Goal: Find contact information: Find contact information

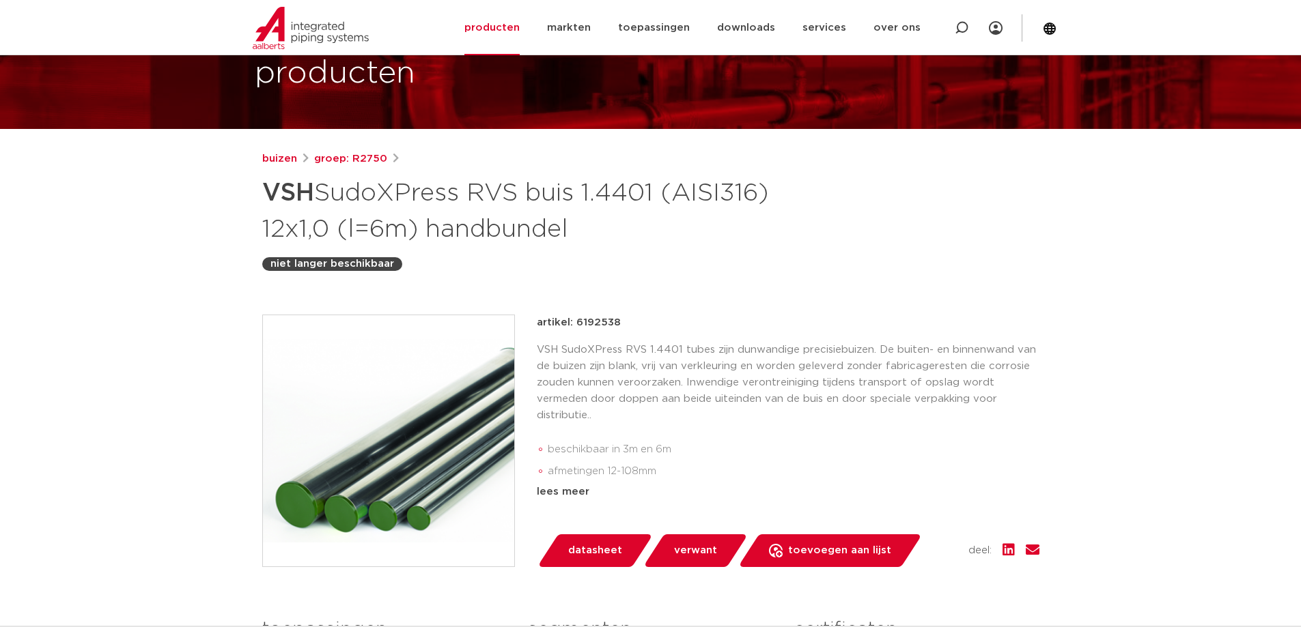
scroll to position [182, 0]
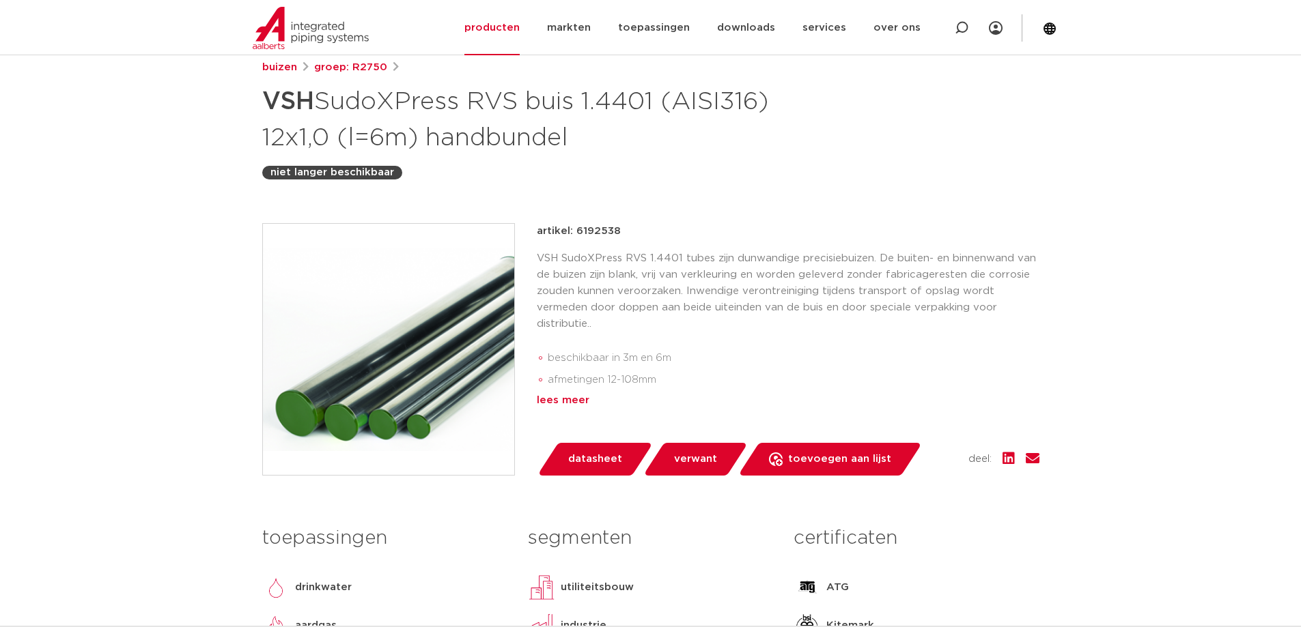
click at [563, 404] on div "lees meer" at bounding box center [788, 401] width 503 height 16
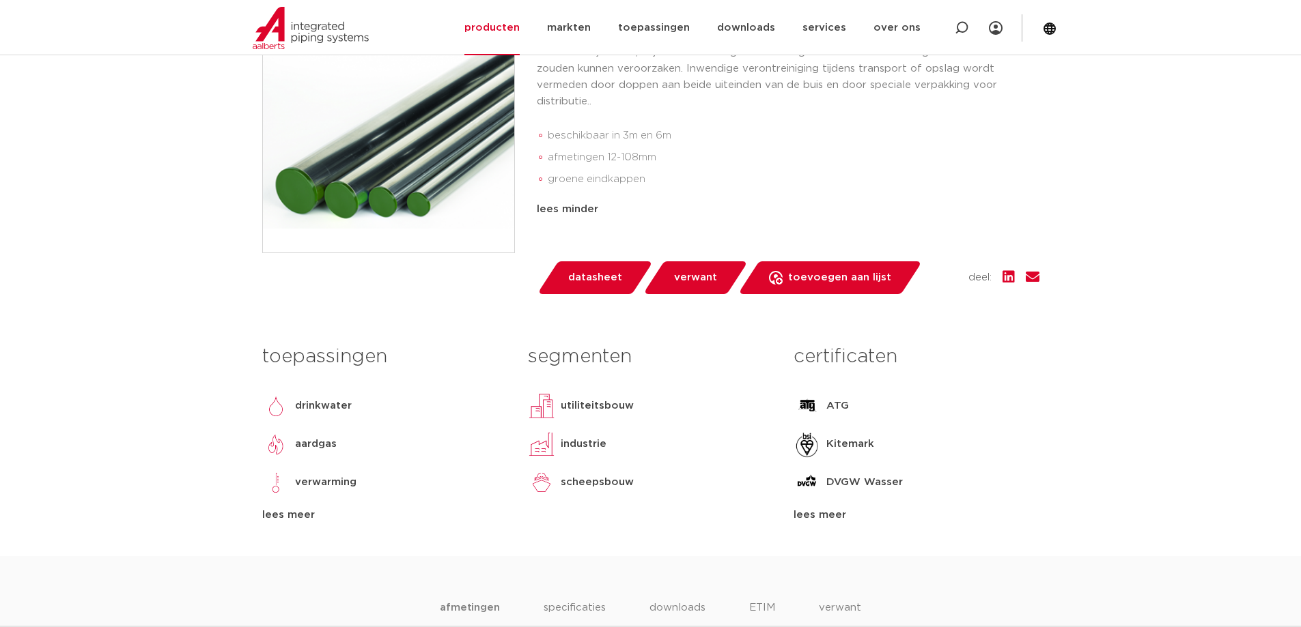
scroll to position [455, 0]
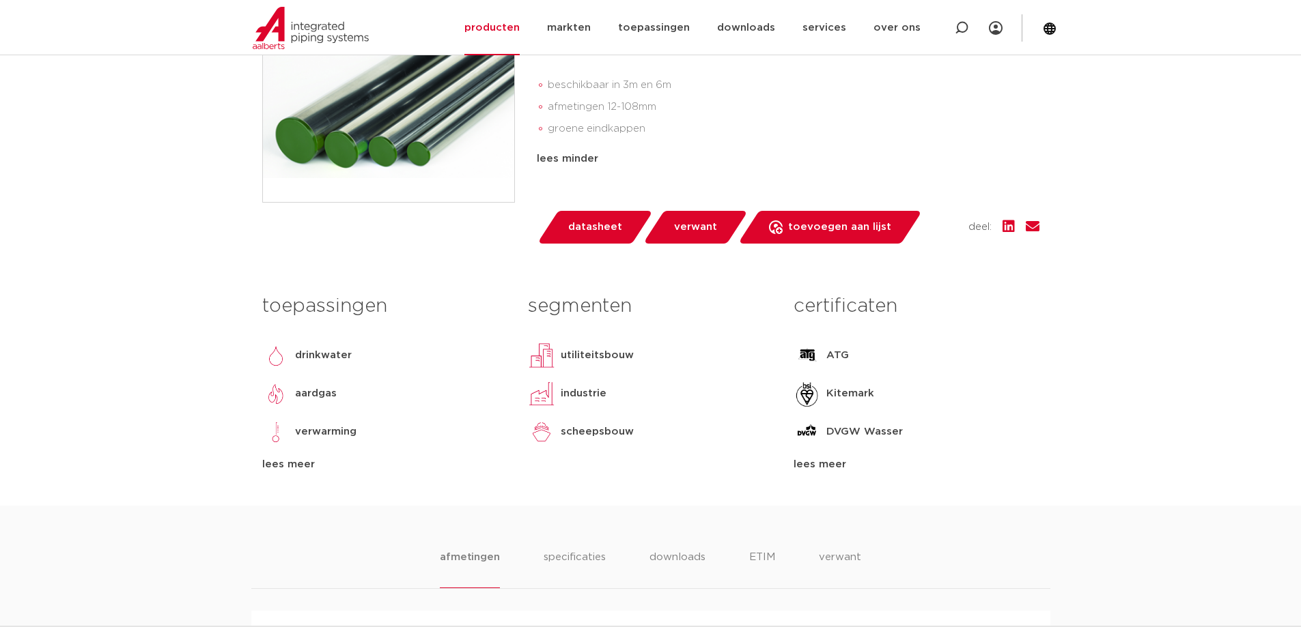
click at [285, 466] on div "lees meer" at bounding box center [384, 465] width 245 height 16
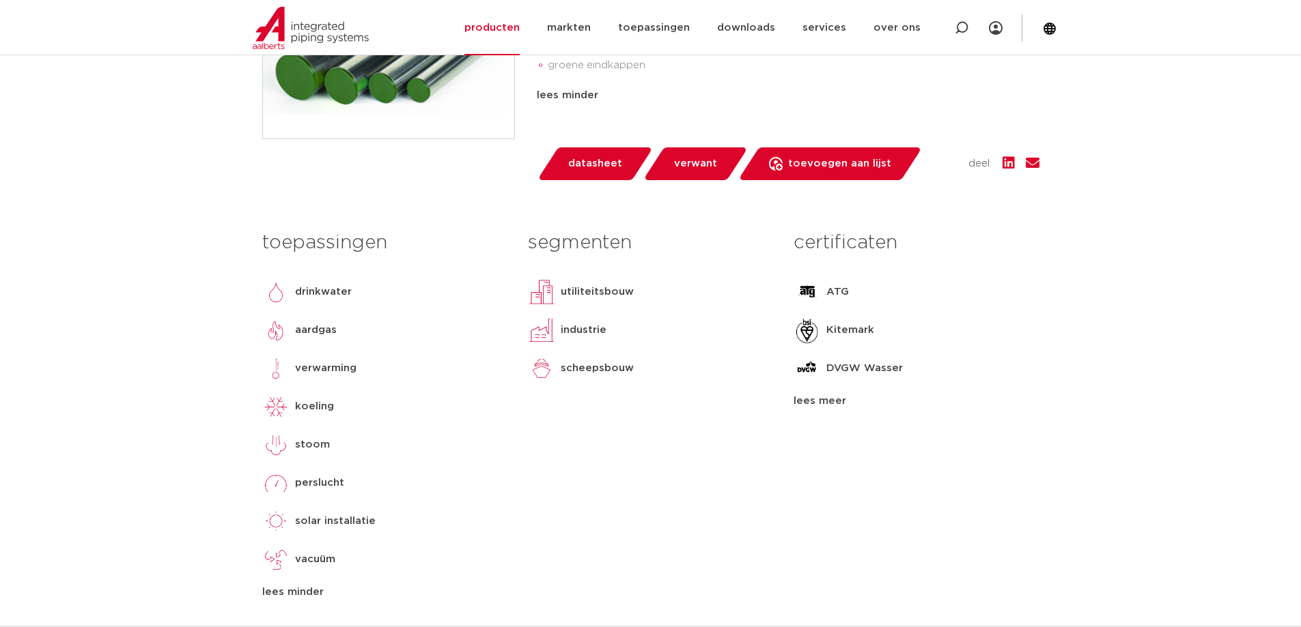
scroll to position [546, 0]
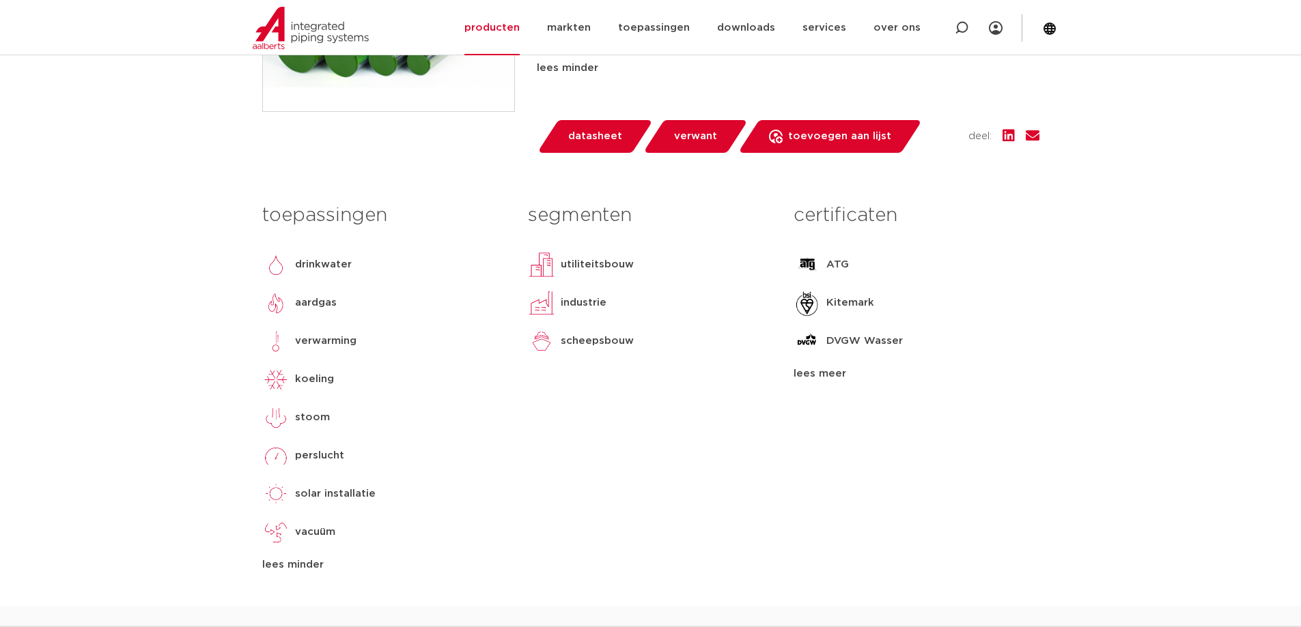
click at [827, 374] on div "lees meer" at bounding box center [915, 374] width 245 height 16
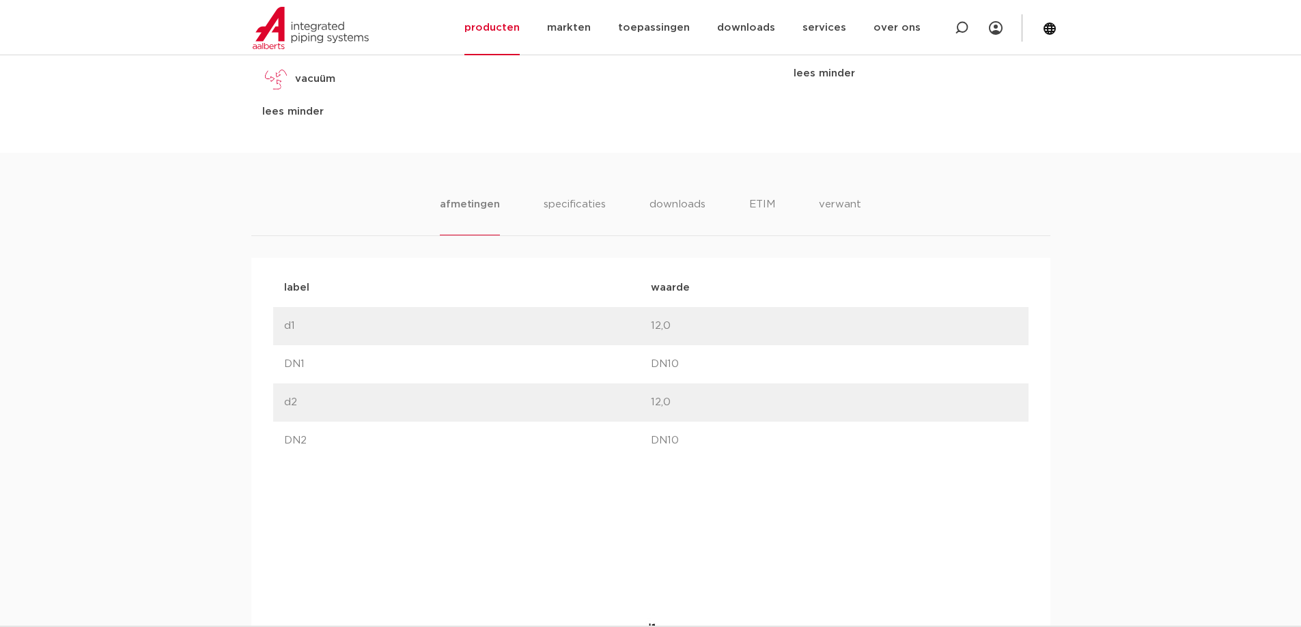
scroll to position [1002, 0]
click at [569, 205] on li "specificaties" at bounding box center [574, 214] width 66 height 39
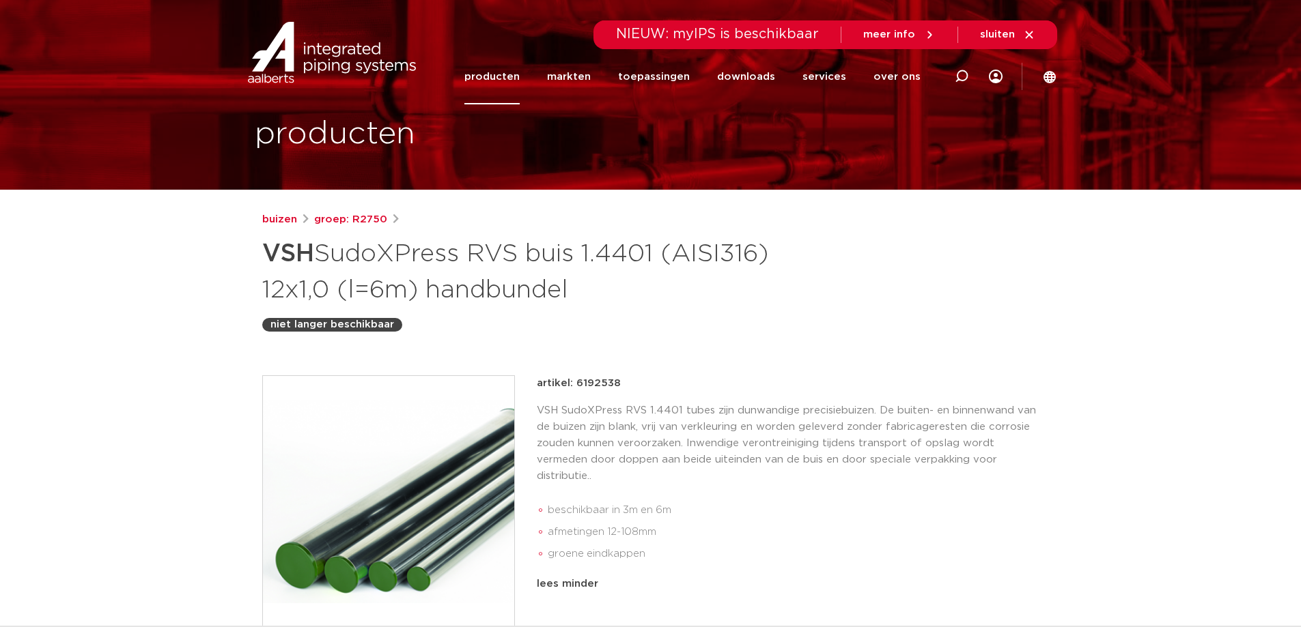
scroll to position [0, 0]
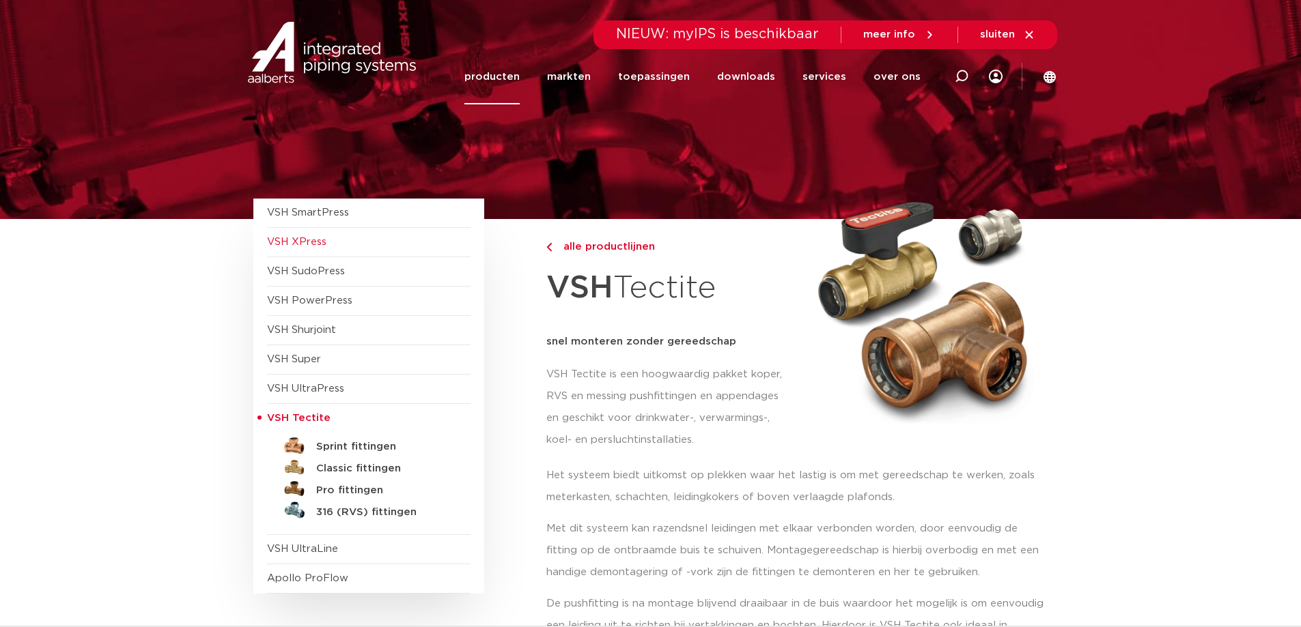
click at [307, 246] on span "VSH XPress" at bounding box center [296, 242] width 59 height 10
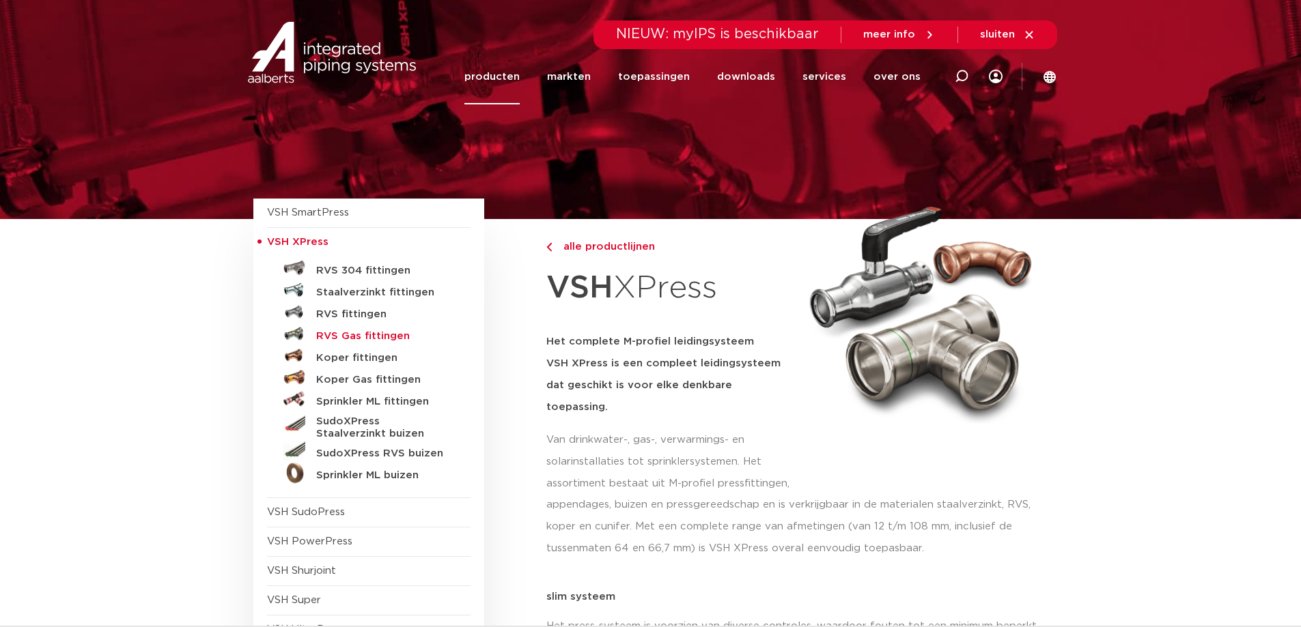
click at [374, 335] on h5 "RVS Gas fittingen" at bounding box center [383, 336] width 135 height 12
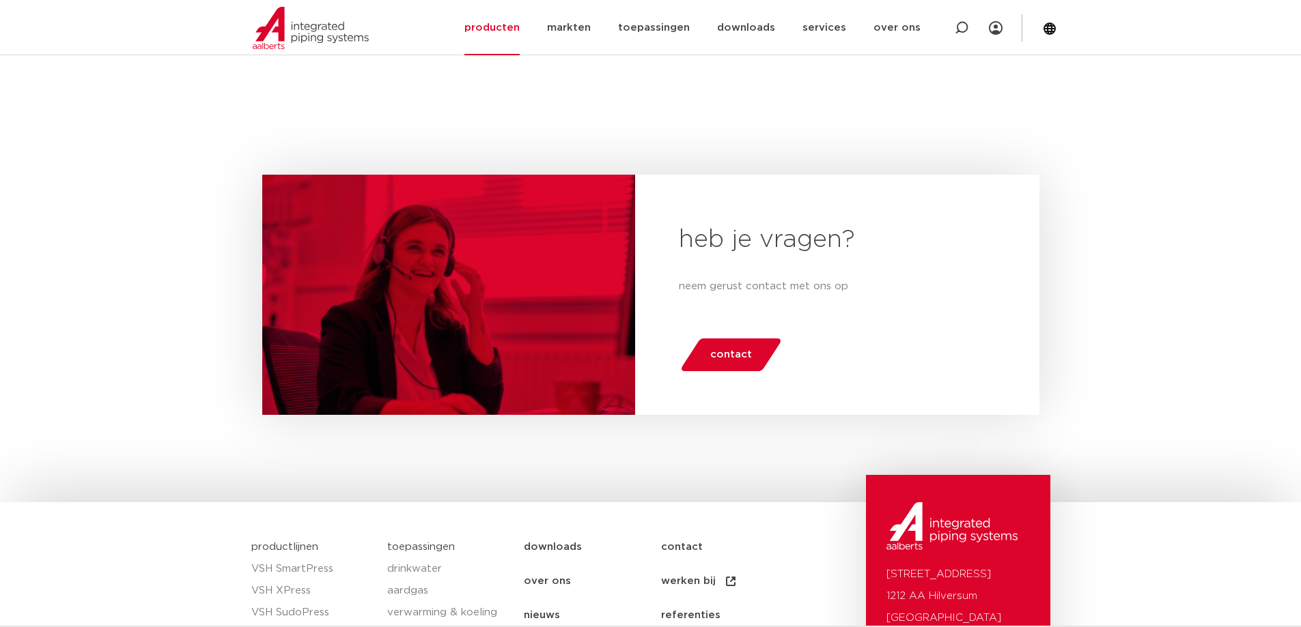
scroll to position [2367, 0]
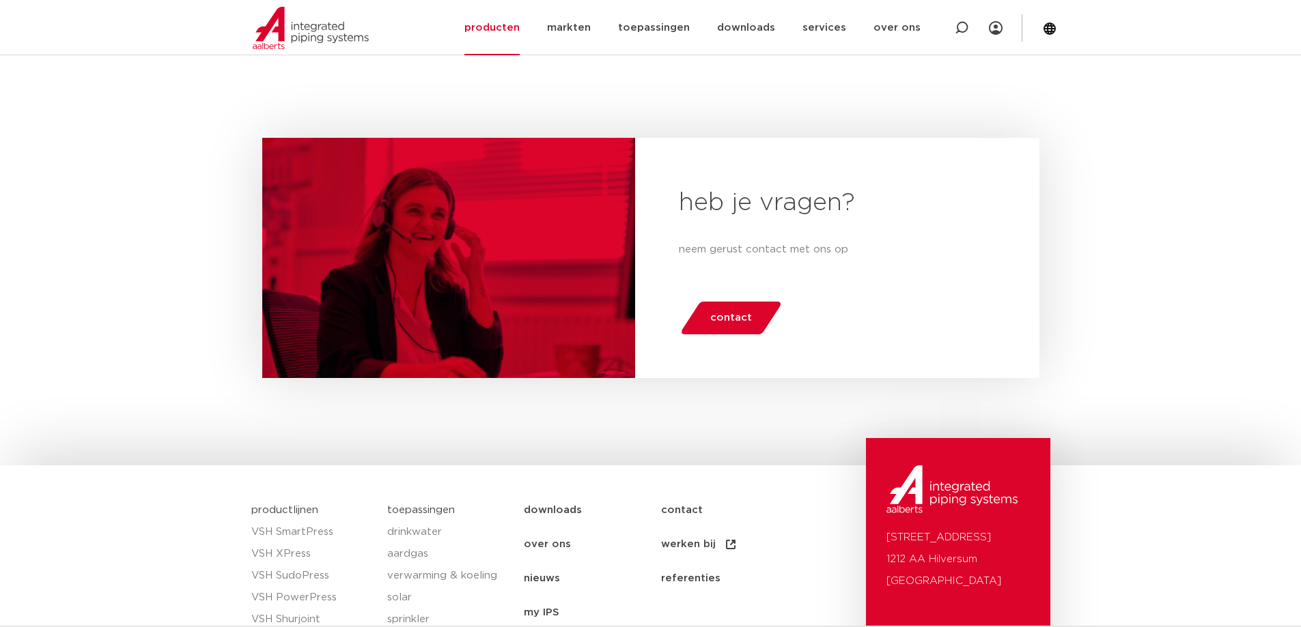
click at [722, 320] on span "contact" at bounding box center [731, 318] width 42 height 22
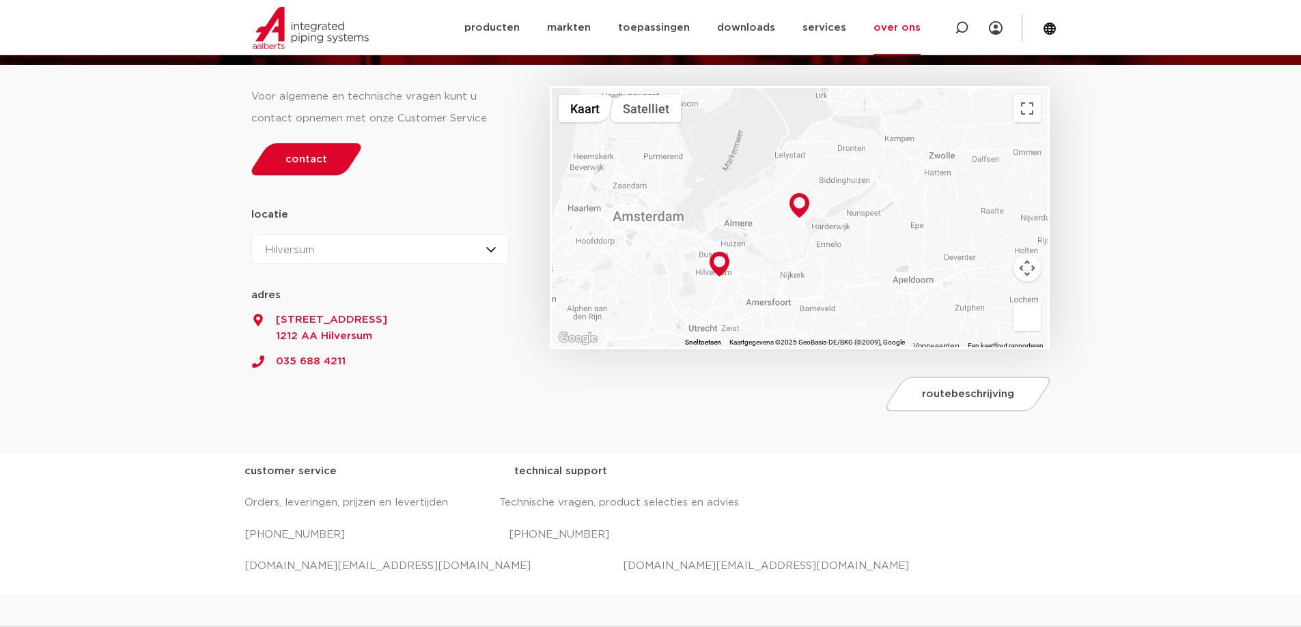
scroll to position [182, 0]
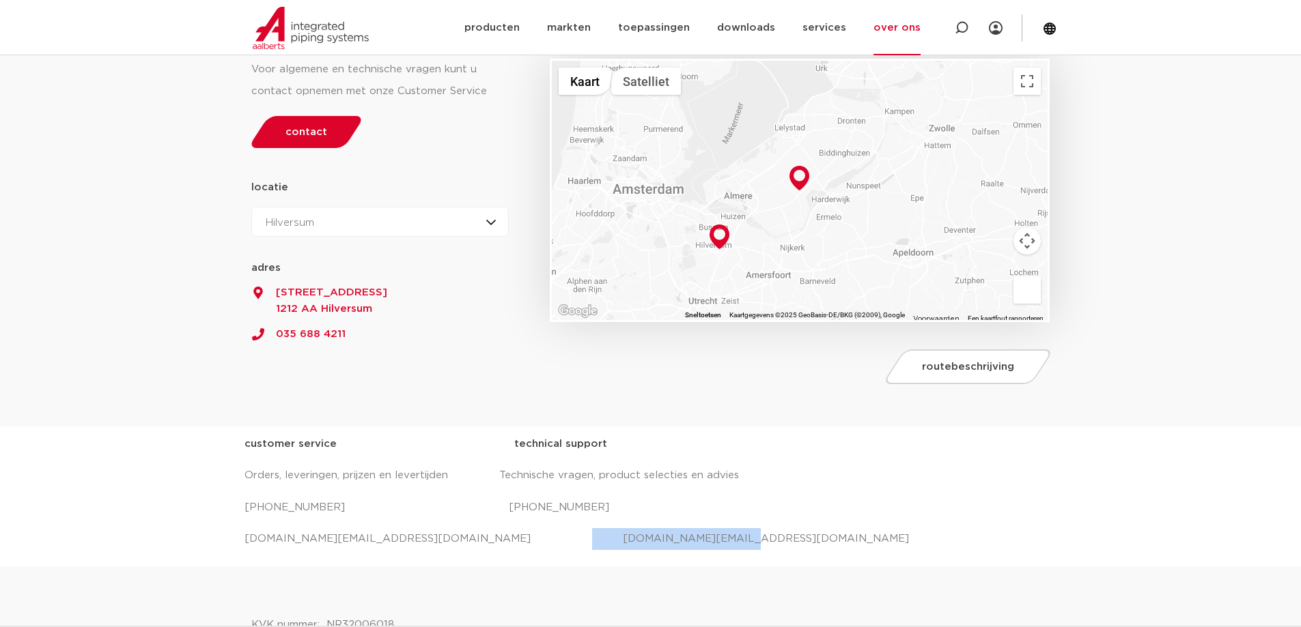
drag, startPoint x: 497, startPoint y: 537, endPoint x: 663, endPoint y: 540, distance: 165.9
click at [663, 540] on p "salessupport.nl@aalberts-ips.com projecten.nl@aalberts-ips.com" at bounding box center [650, 539] width 812 height 22
copy p "projecten.nl@aalberts-ips.com"
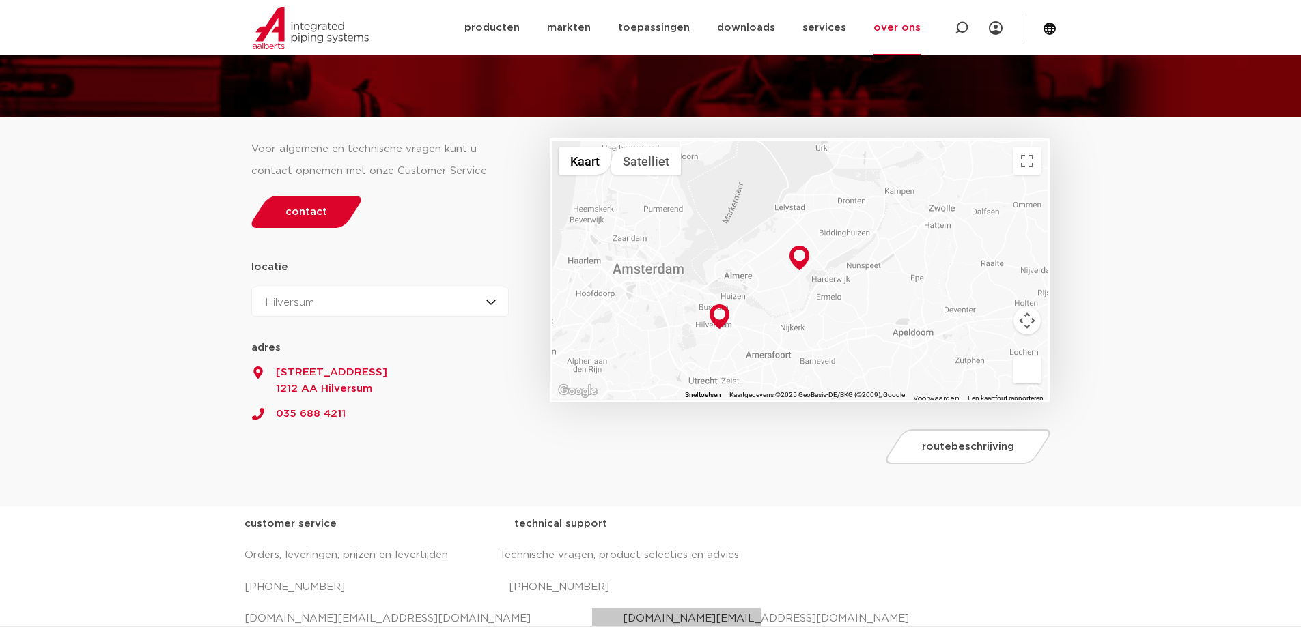
scroll to position [0, 0]
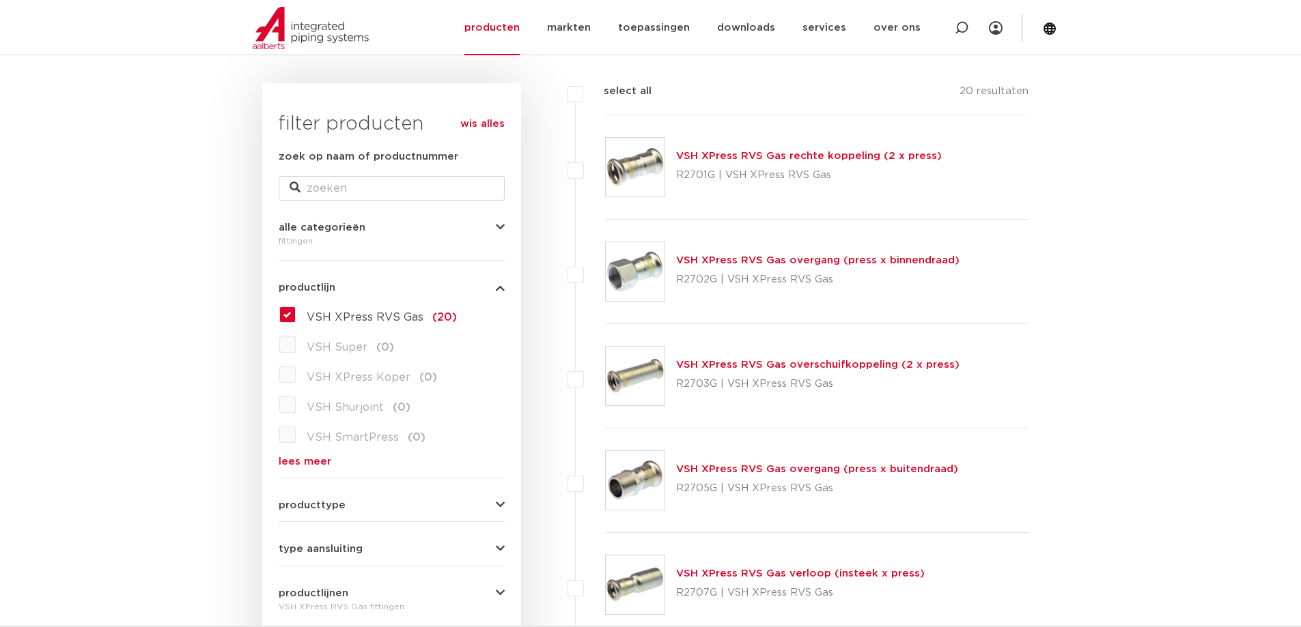
scroll to position [273, 0]
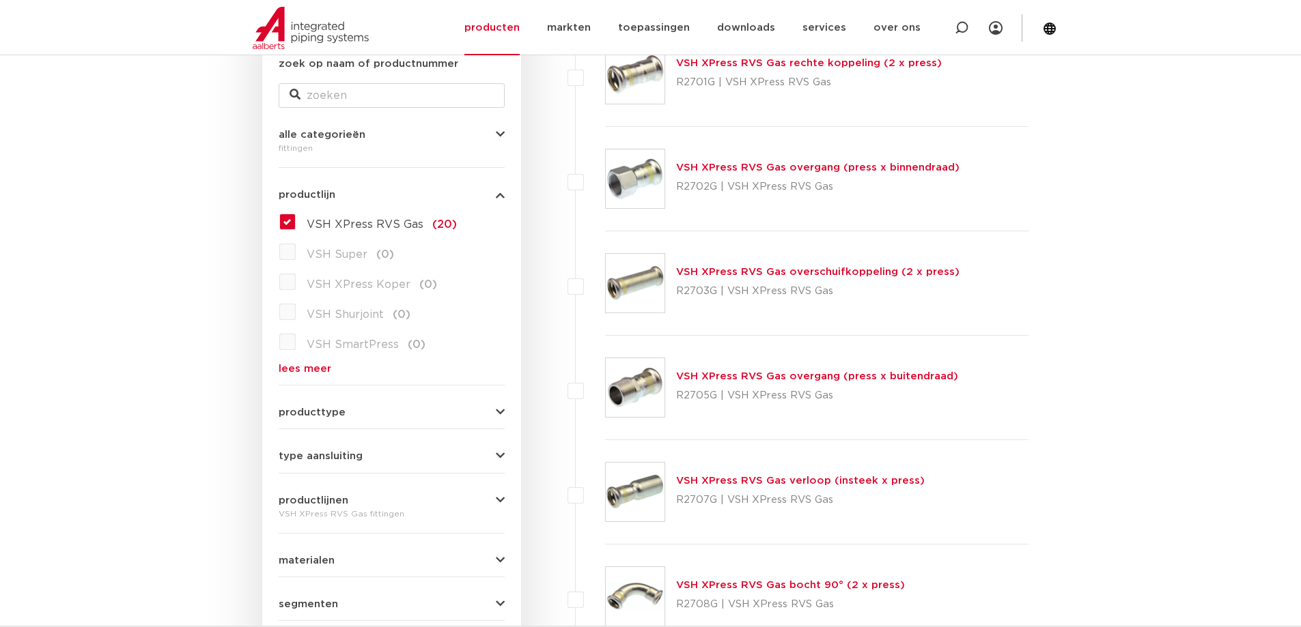
click at [313, 371] on link "lees meer" at bounding box center [392, 369] width 226 height 10
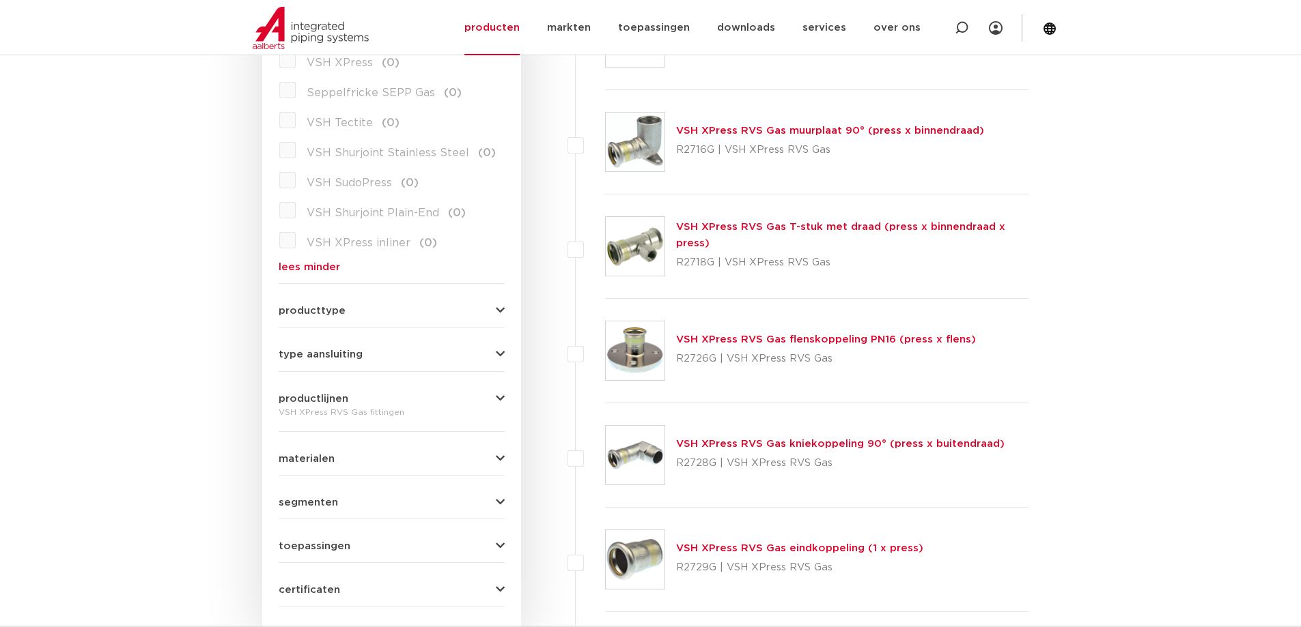
scroll to position [1456, 0]
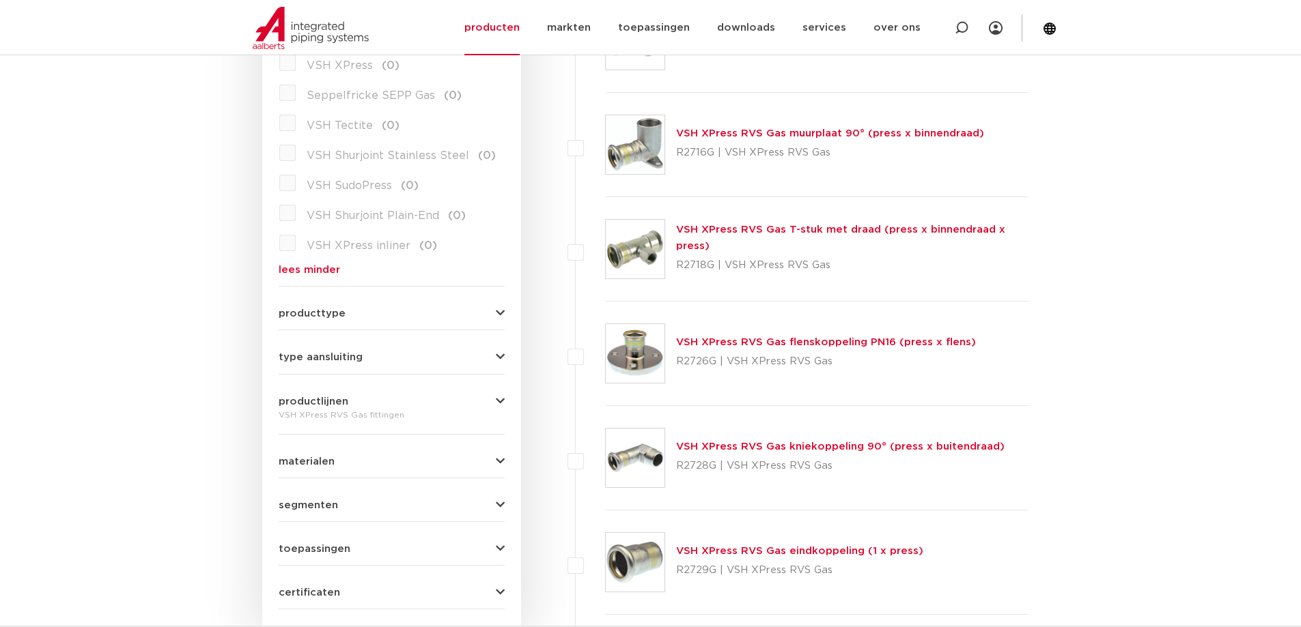
click at [501, 588] on icon "button" at bounding box center [500, 593] width 9 height 10
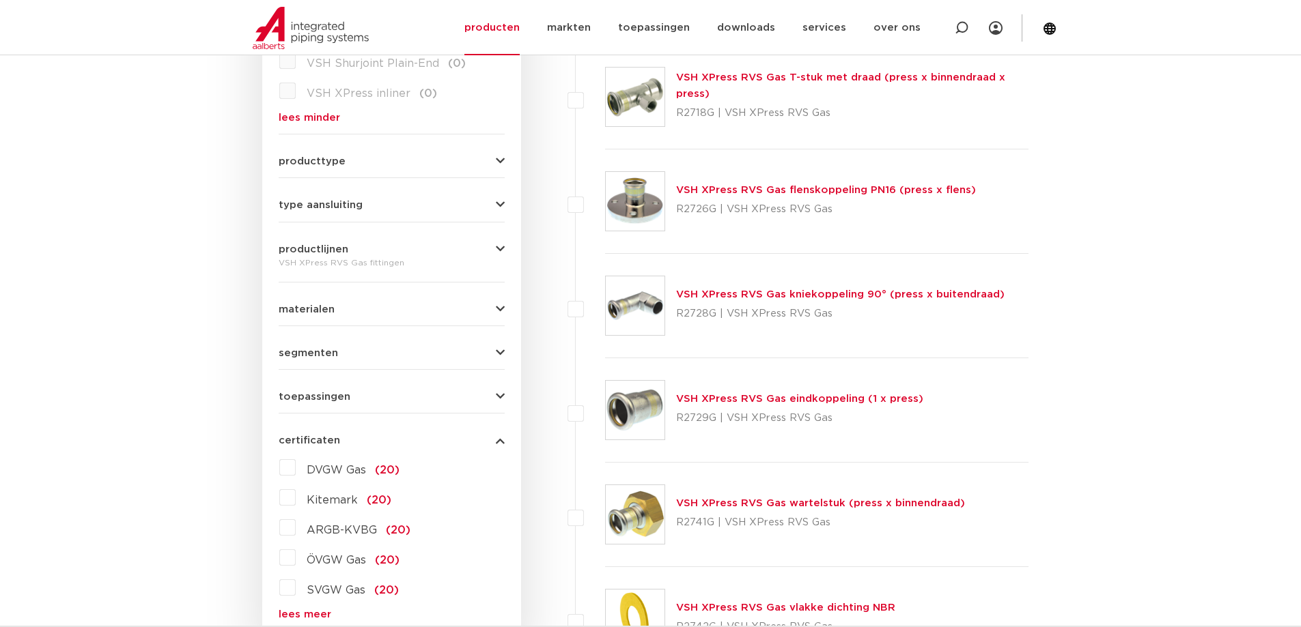
scroll to position [1639, 0]
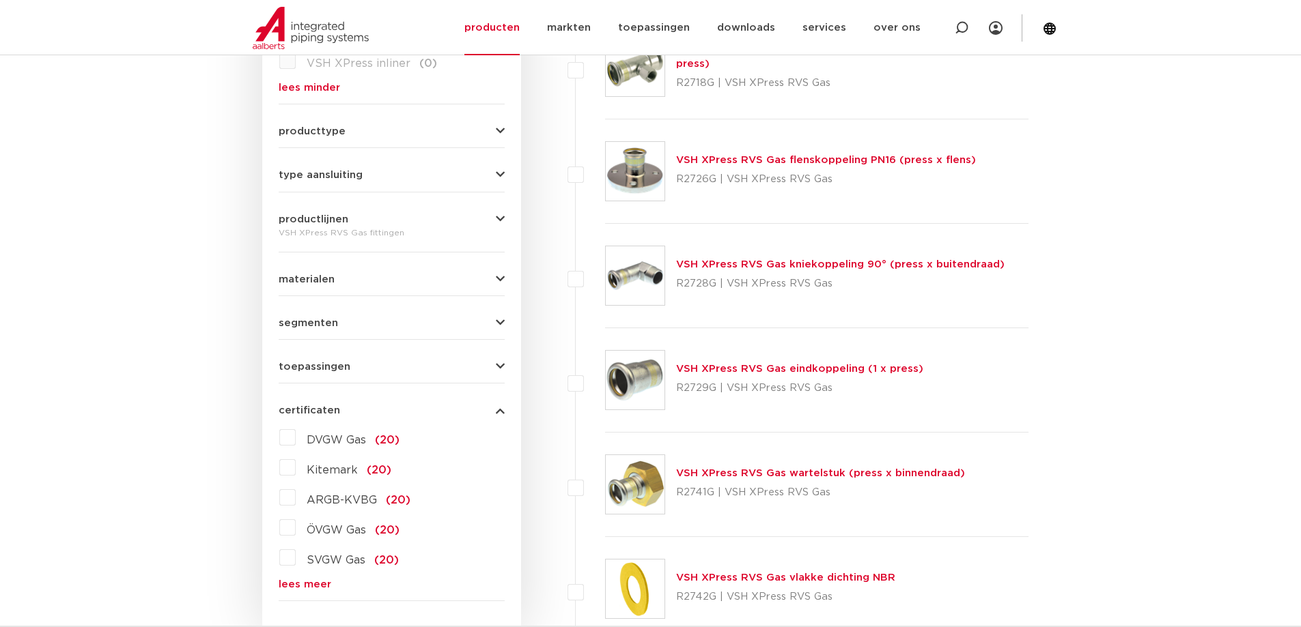
click at [296, 427] on label "DVGW Gas (20)" at bounding box center [348, 438] width 104 height 22
click at [0, 0] on input "DVGW Gas (20)" at bounding box center [0, 0] width 0 height 0
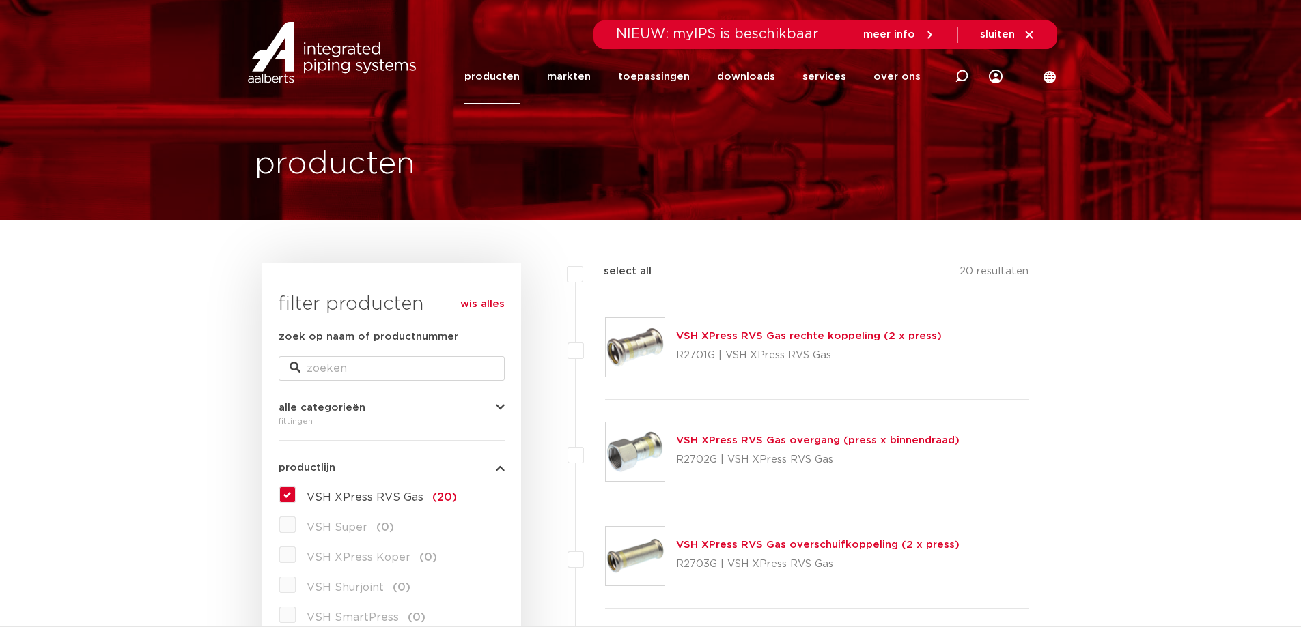
click at [788, 338] on link "VSH XPress RVS Gas rechte koppeling (2 x press)" at bounding box center [809, 336] width 266 height 10
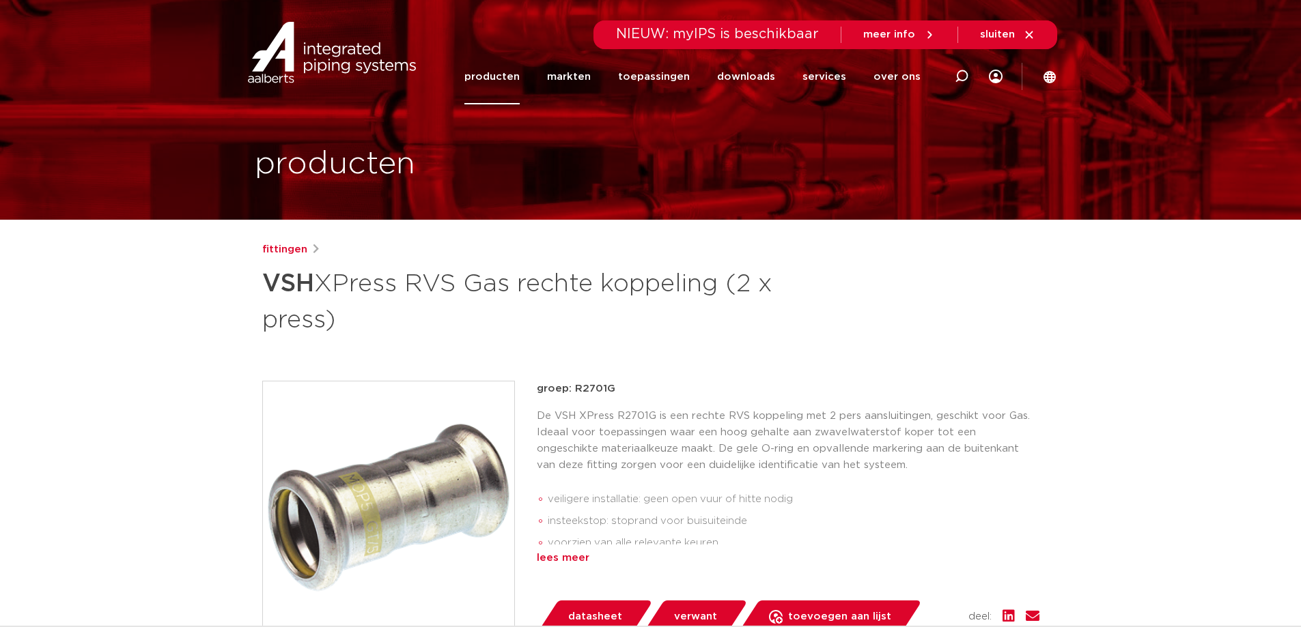
click at [565, 566] on div "lees meer" at bounding box center [788, 558] width 503 height 16
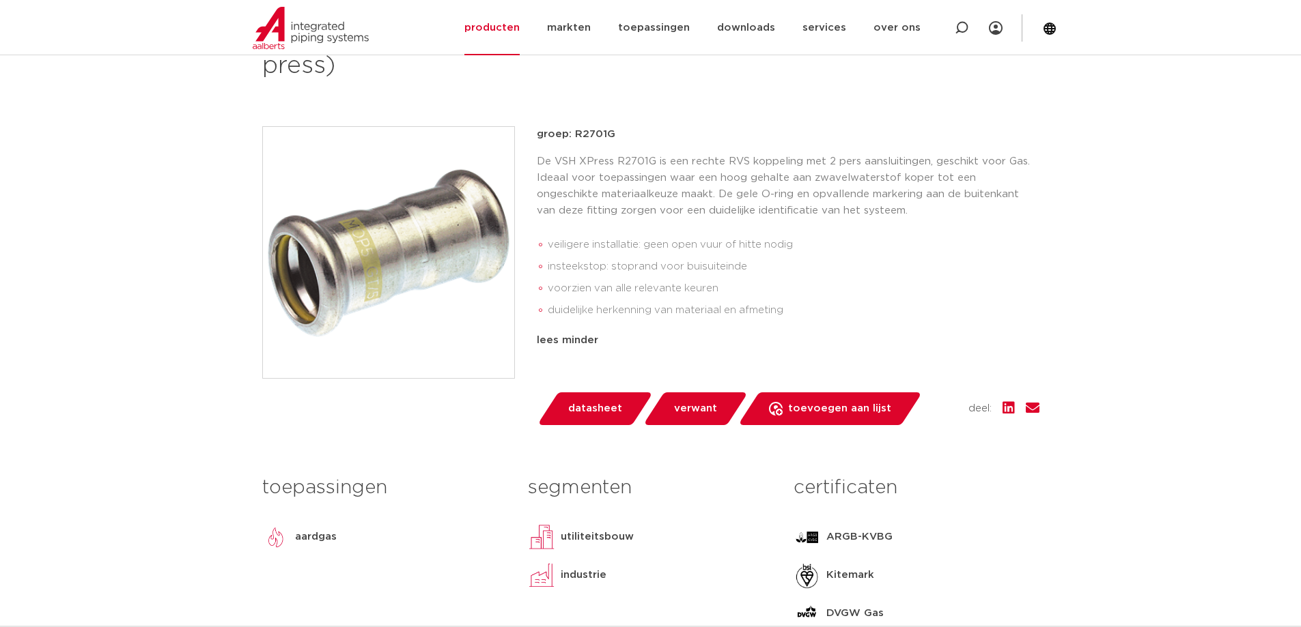
scroll to position [364, 0]
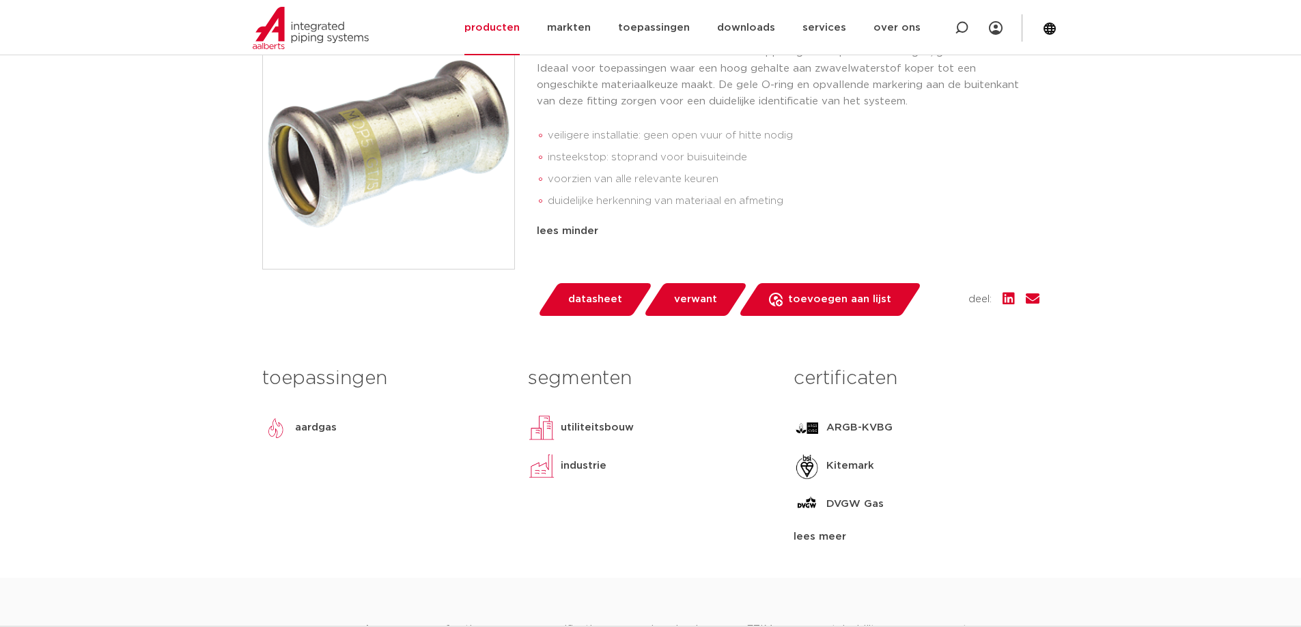
click at [823, 543] on div "lees meer" at bounding box center [915, 537] width 245 height 16
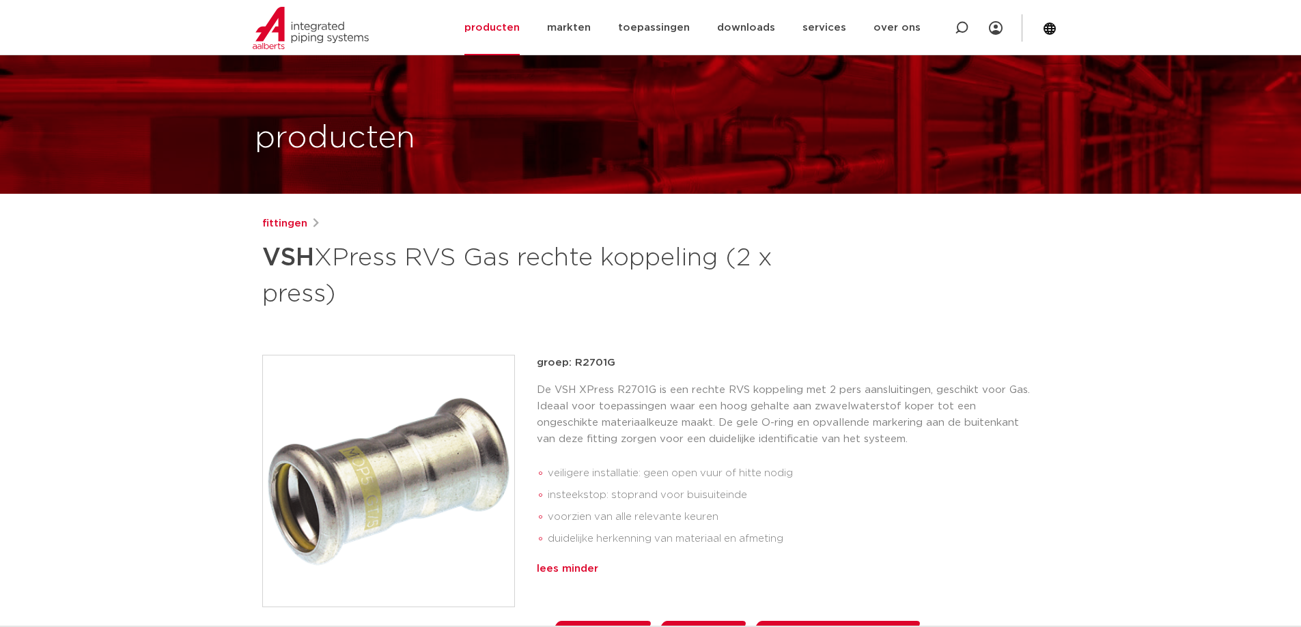
scroll to position [0, 0]
